Goal: Navigation & Orientation: Find specific page/section

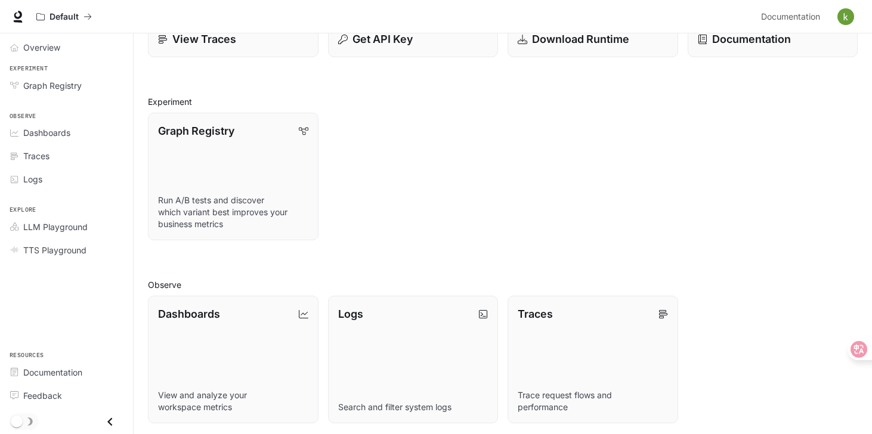
scroll to position [22, 0]
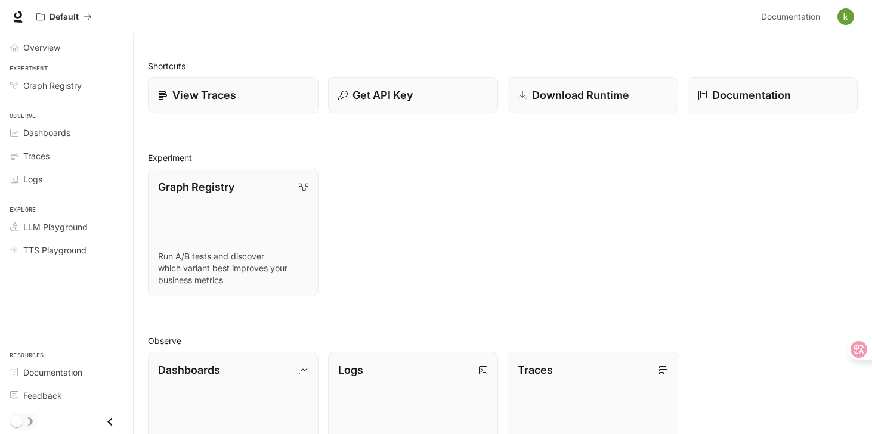
click at [846, 18] on img "button" at bounding box center [846, 16] width 17 height 17
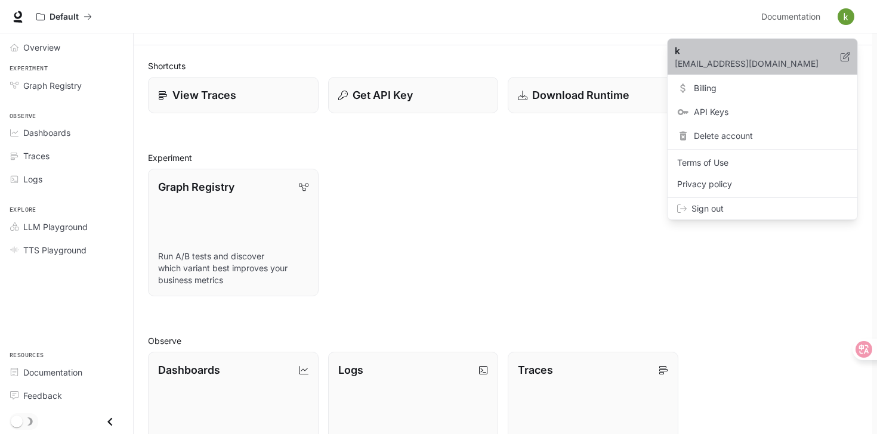
click at [723, 67] on p "icepandaking7771@gmail.com" at bounding box center [758, 64] width 166 height 12
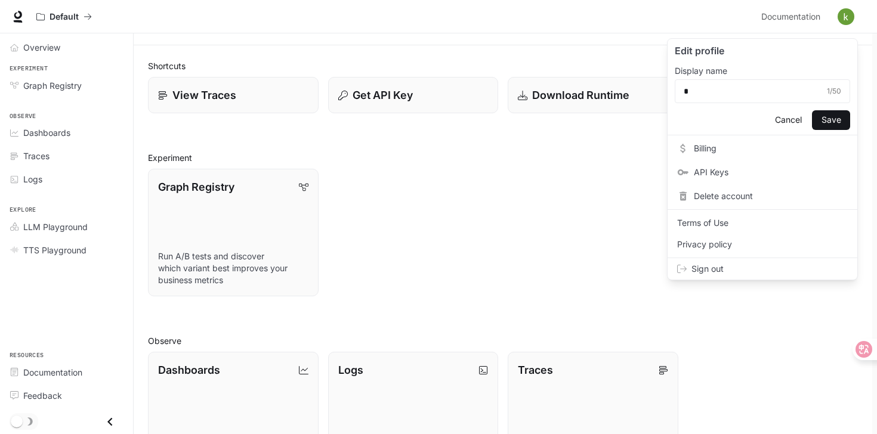
click at [595, 220] on div at bounding box center [438, 217] width 877 height 434
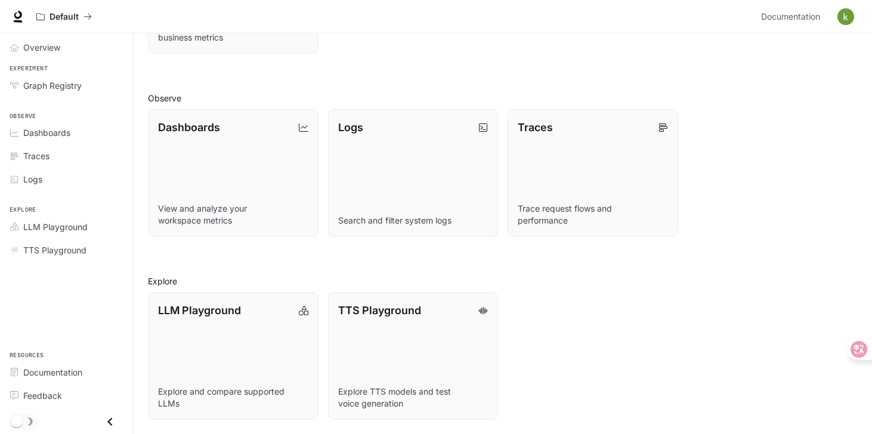
scroll to position [0, 0]
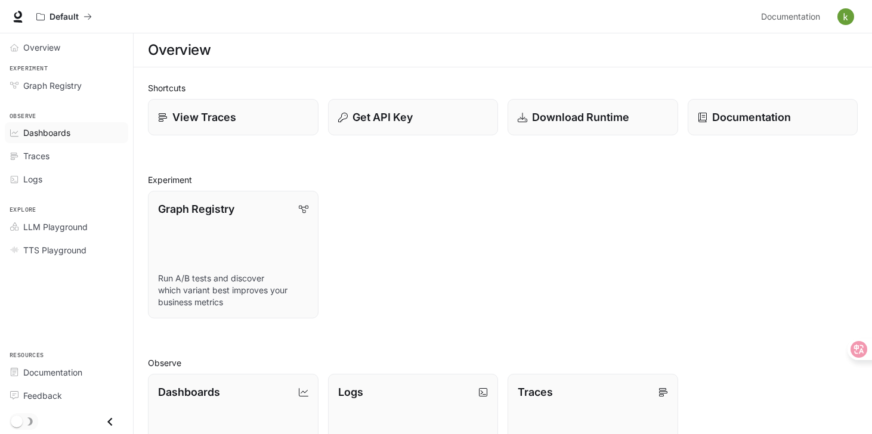
click at [64, 137] on span "Dashboards" at bounding box center [46, 132] width 47 height 13
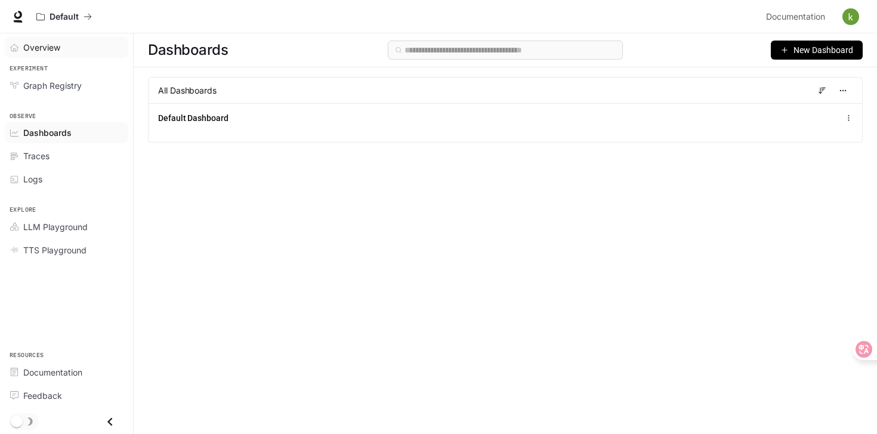
click at [57, 51] on span "Overview" at bounding box center [41, 47] width 37 height 13
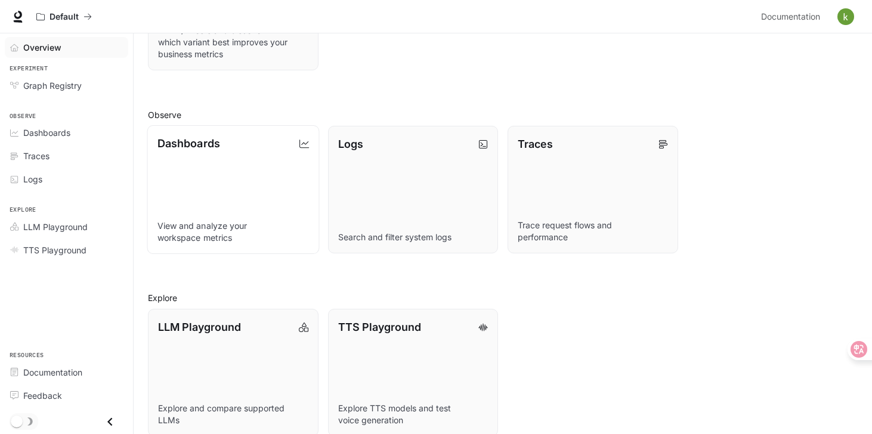
scroll to position [265, 0]
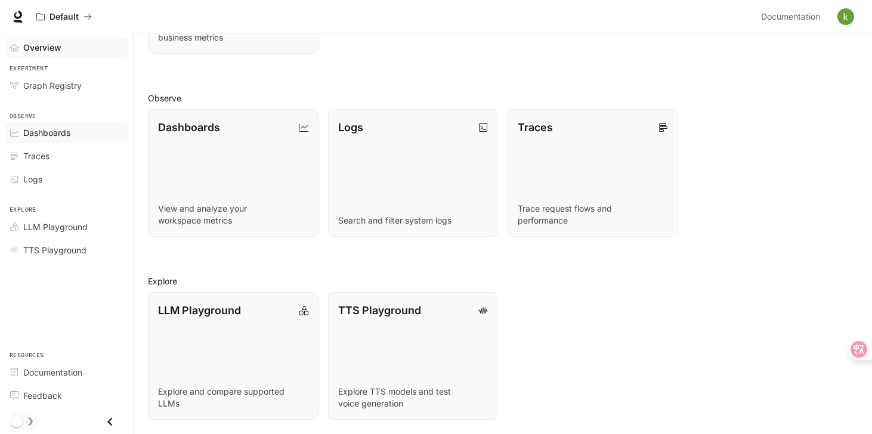
click at [64, 132] on span "Dashboards" at bounding box center [46, 132] width 47 height 13
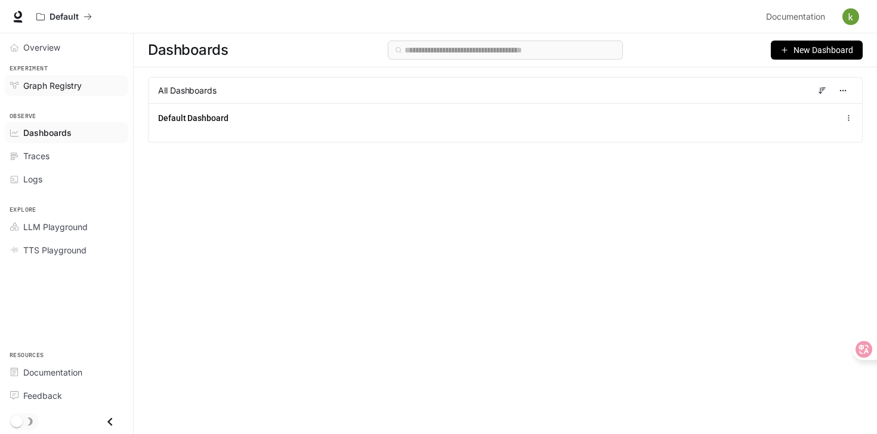
click at [63, 82] on span "Graph Registry" at bounding box center [52, 85] width 58 height 13
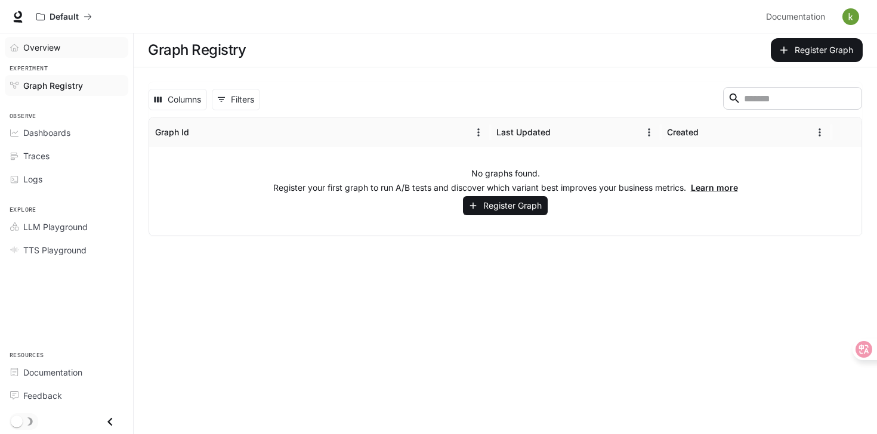
click at [62, 54] on link "Overview" at bounding box center [67, 47] width 124 height 21
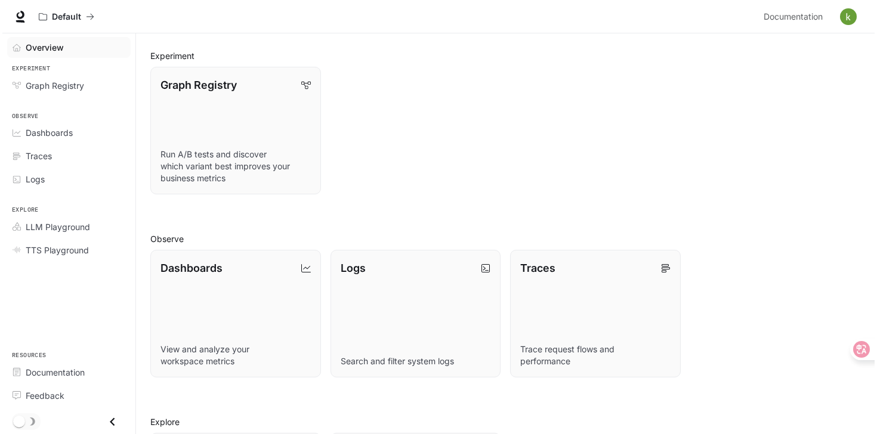
scroll to position [265, 0]
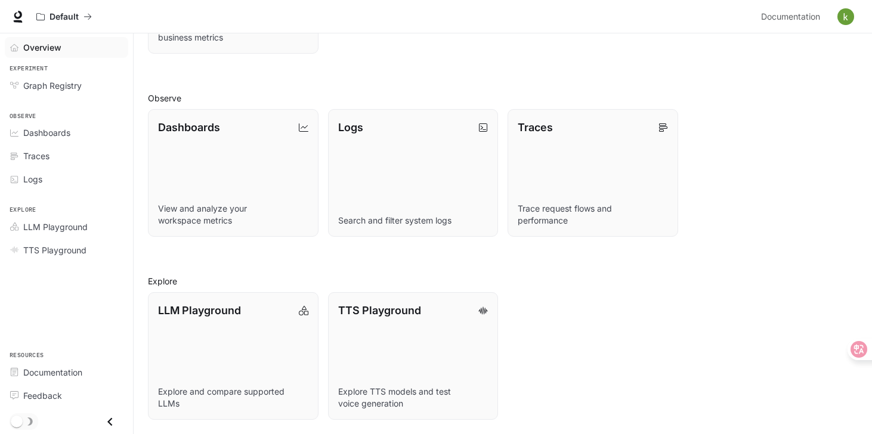
click at [851, 17] on img "button" at bounding box center [846, 16] width 17 height 17
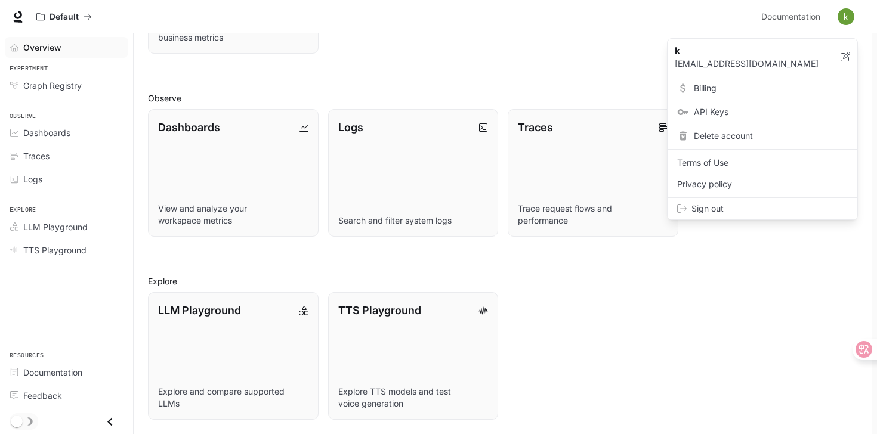
click at [729, 210] on span "Sign out" at bounding box center [770, 209] width 156 height 12
